Goal: Download file/media

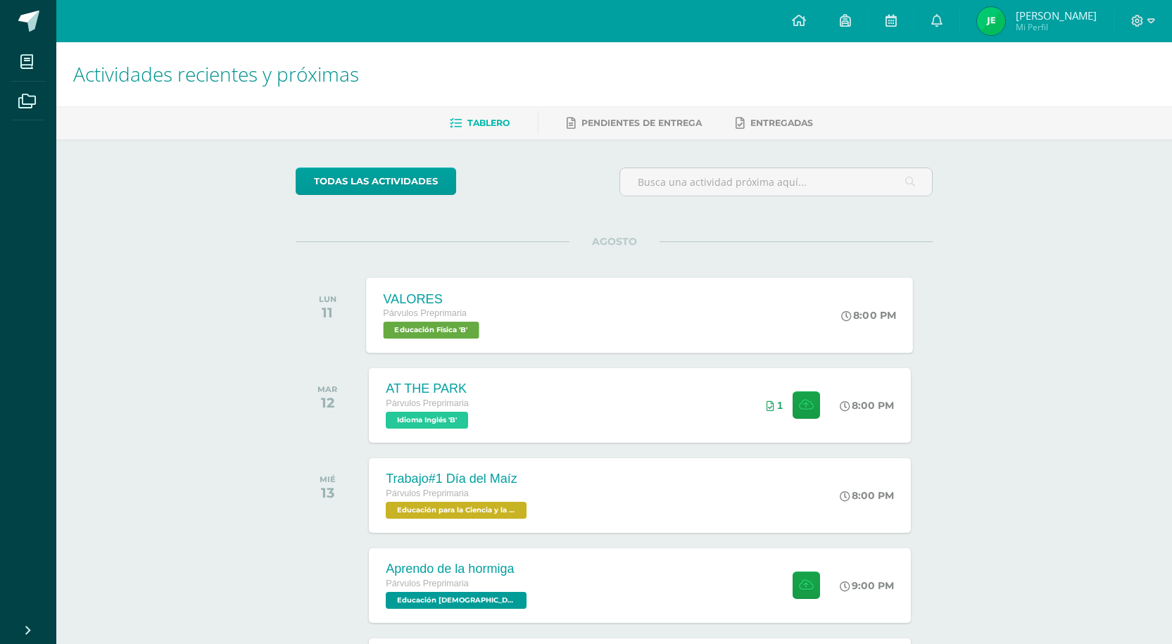
click at [681, 296] on div "VALORES Párvulos Preprimaria Educación Física 'B' 8:00 PM VALORES Educación Fís…" at bounding box center [640, 314] width 547 height 75
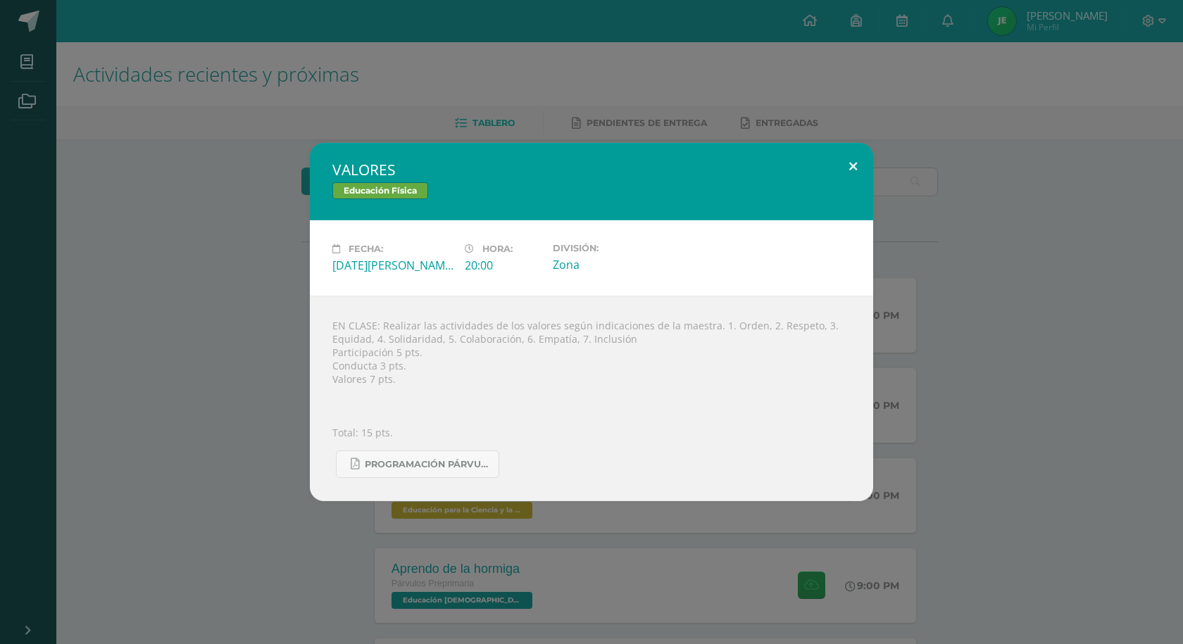
click at [846, 153] on button at bounding box center [853, 167] width 40 height 48
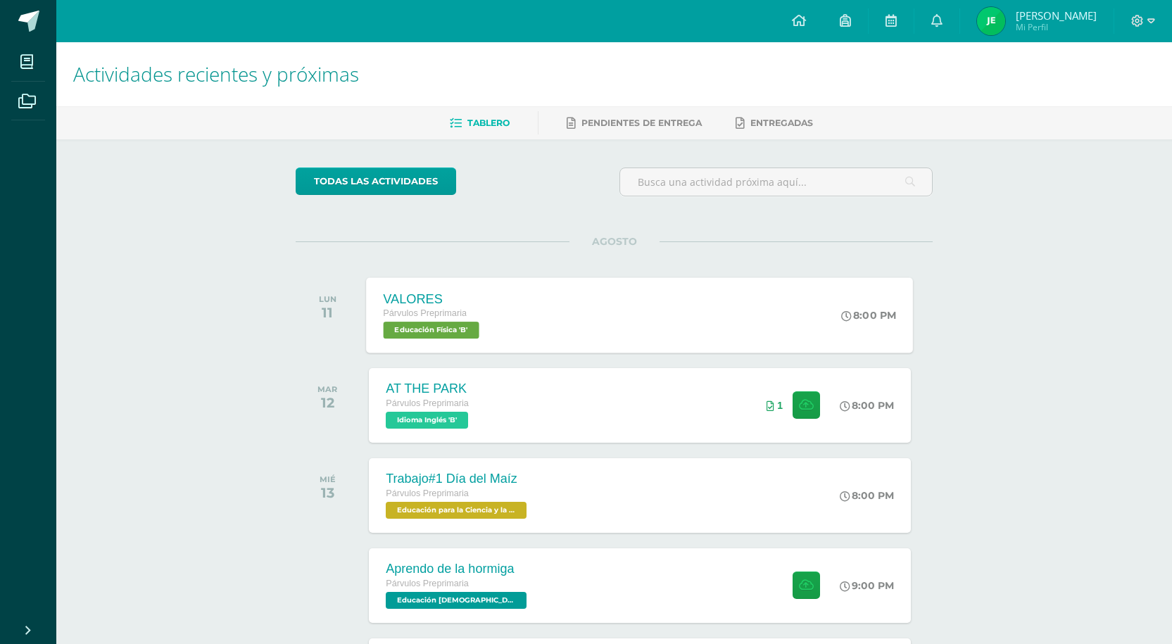
click at [653, 317] on div "VALORES Párvulos Preprimaria Educación Física 'B' 8:00 PM VALORES Educación Fís…" at bounding box center [640, 314] width 547 height 75
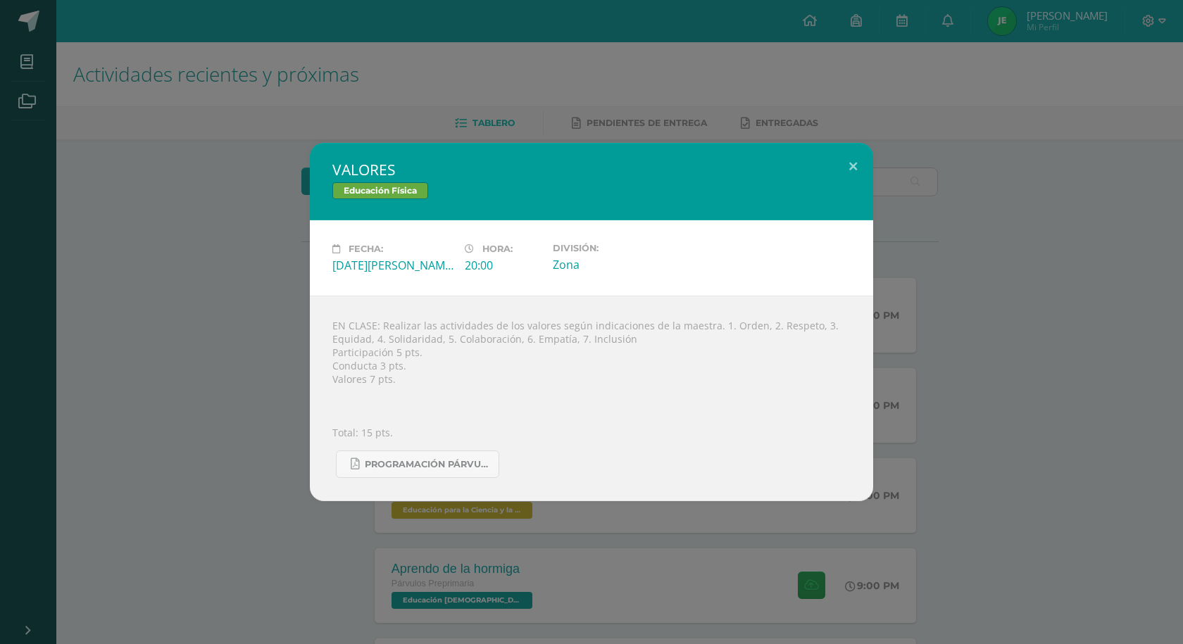
drag, startPoint x: 404, startPoint y: 366, endPoint x: 348, endPoint y: 381, distance: 58.2
click at [317, 312] on div "EN CLASE: Realizar las actividades de los valores según indicaciones de la maes…" at bounding box center [591, 399] width 563 height 206
drag, startPoint x: 397, startPoint y: 375, endPoint x: 291, endPoint y: 322, distance: 118.1
click at [291, 322] on div "VALORES Educación Física Fecha: [DATE][PERSON_NAME] Hora: 20:00 División: Zona" at bounding box center [591, 322] width 1171 height 358
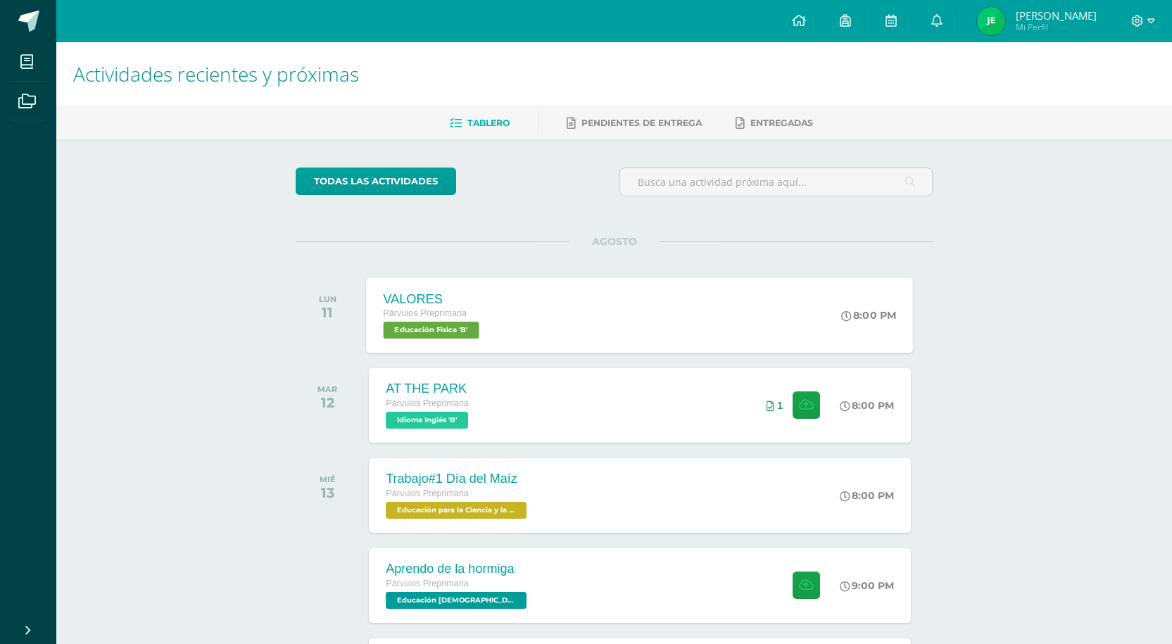
click at [491, 337] on div "VALORES Párvulos Preprimaria Educación Física 'B'" at bounding box center [434, 314] width 134 height 75
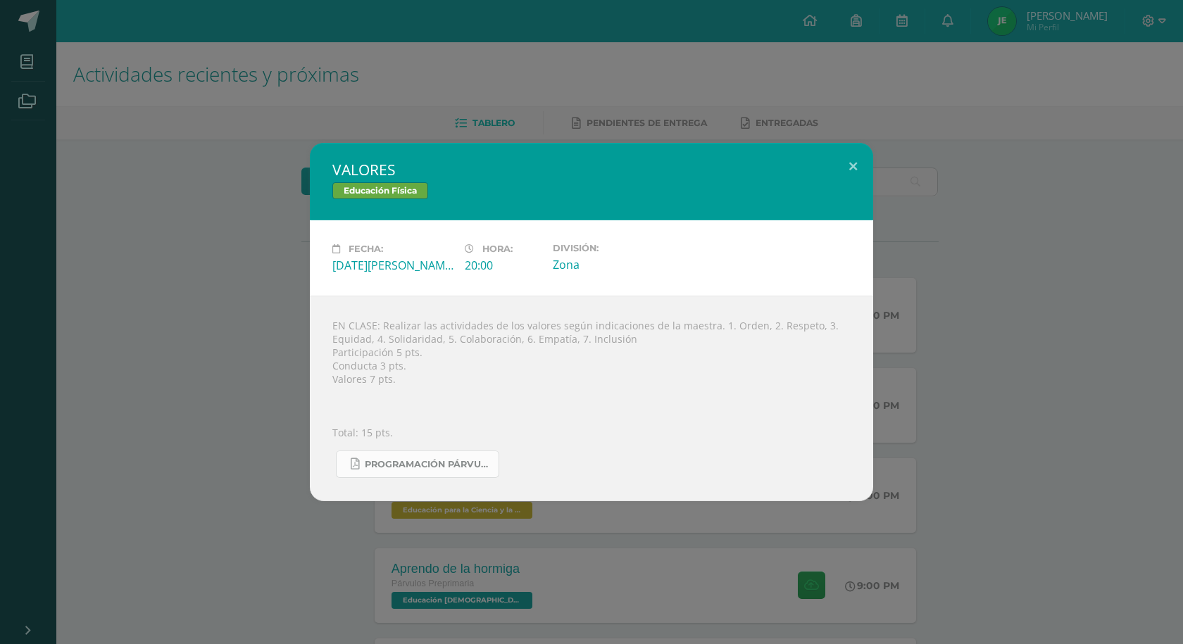
click at [437, 459] on span "Programación Párvulos Física B.pdf" at bounding box center [428, 464] width 127 height 11
